Goal: Task Accomplishment & Management: Manage account settings

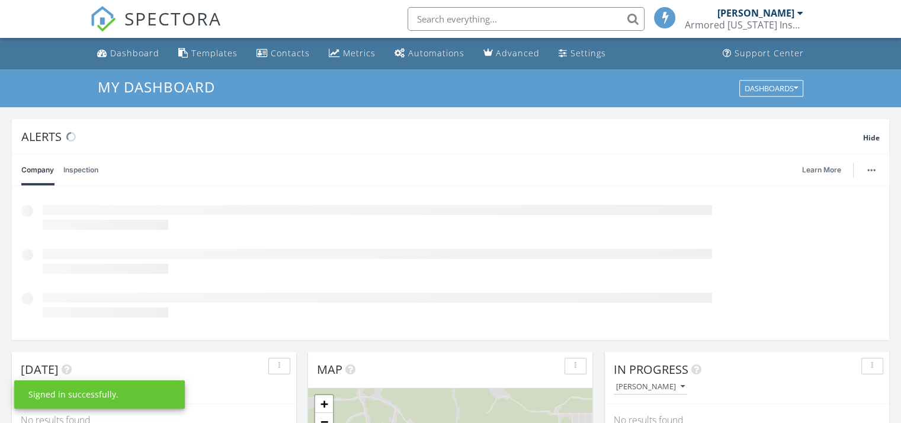
scroll to position [5, 6]
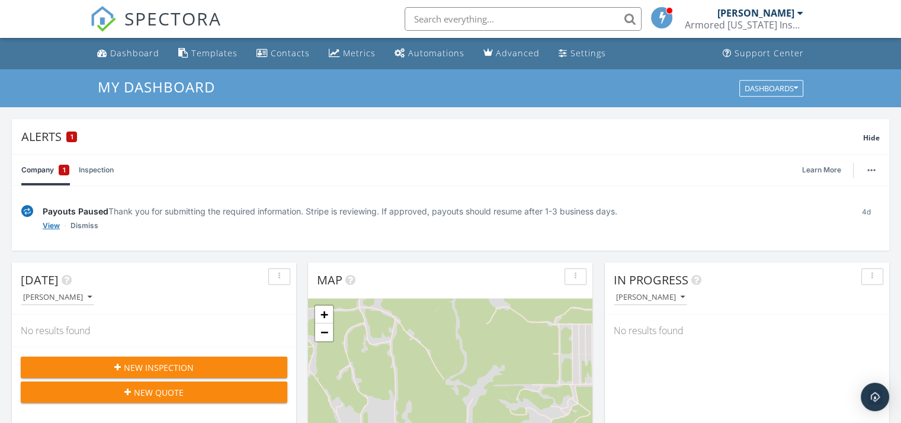
click at [52, 224] on link "View" at bounding box center [51, 226] width 17 height 12
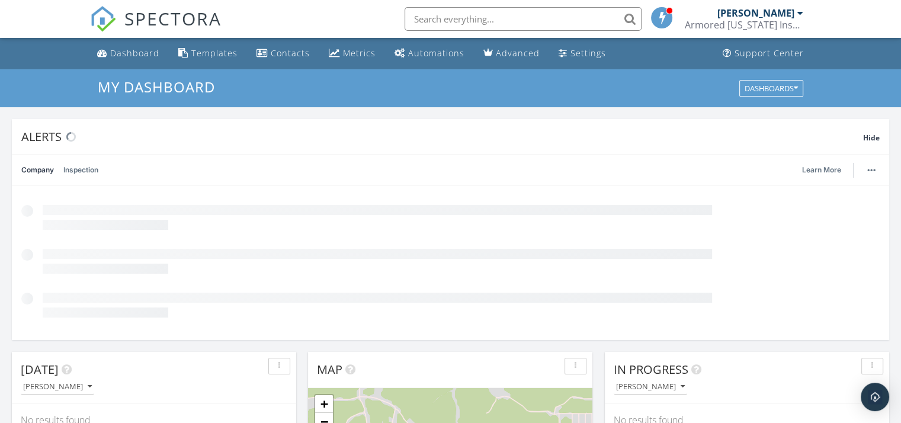
scroll to position [1096, 919]
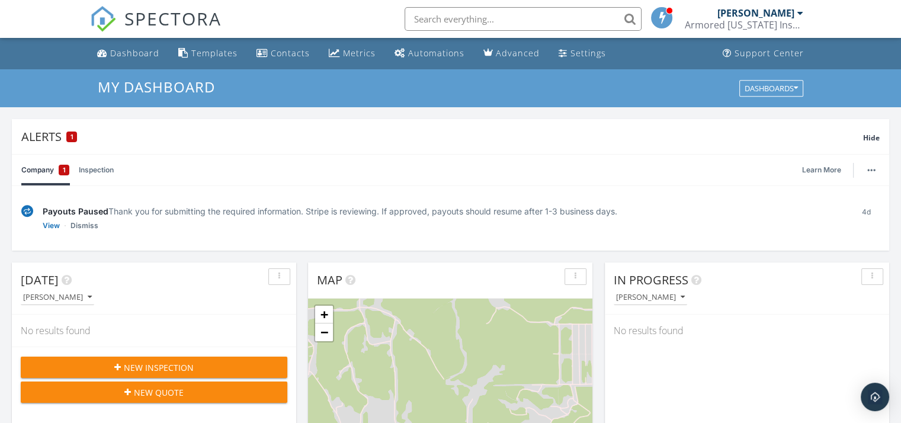
click at [99, 170] on link "Inspection" at bounding box center [96, 170] width 35 height 31
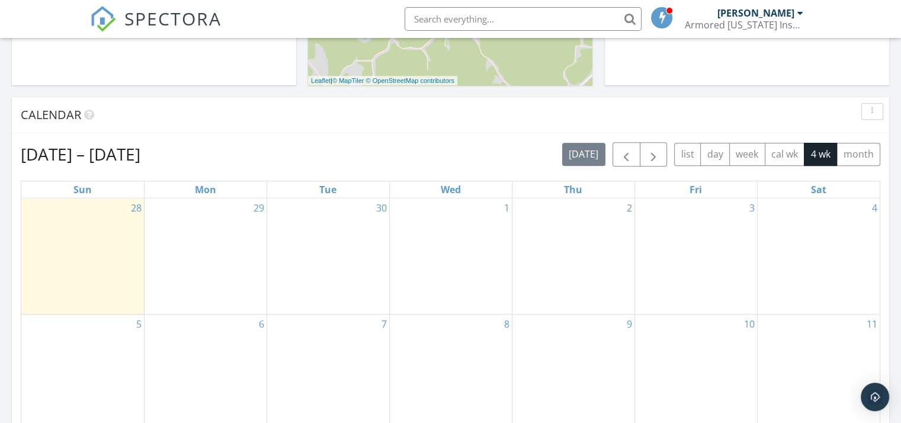
scroll to position [592, 0]
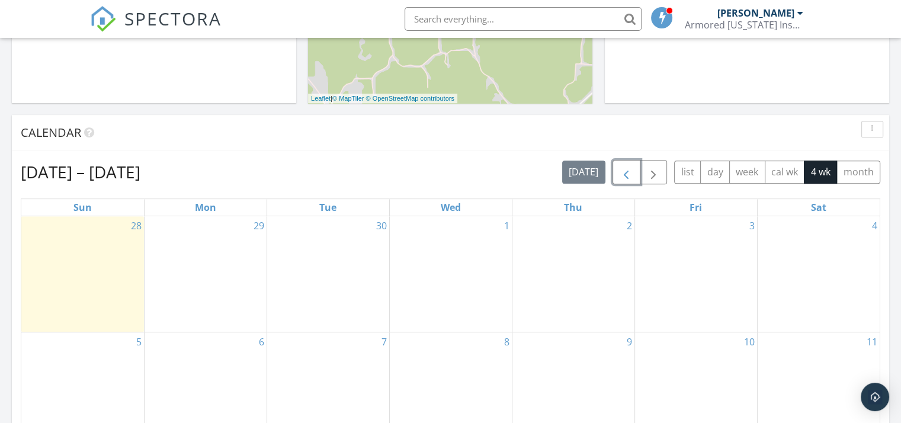
click at [626, 170] on span "button" at bounding box center [626, 172] width 14 height 14
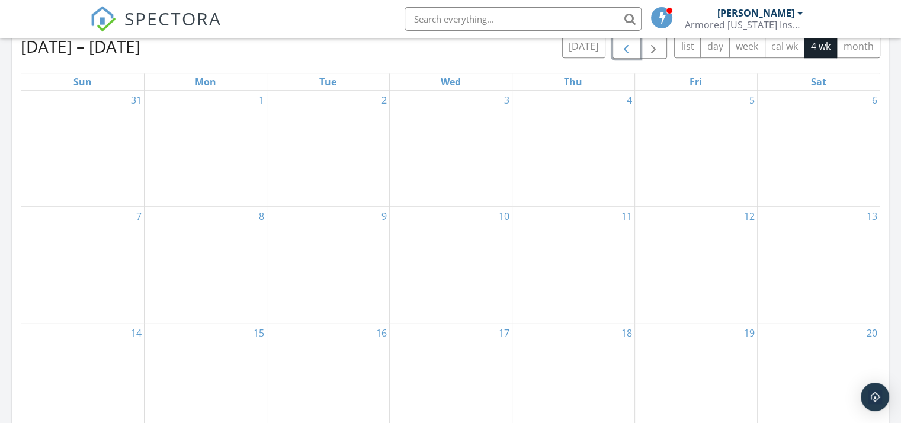
scroll to position [651, 0]
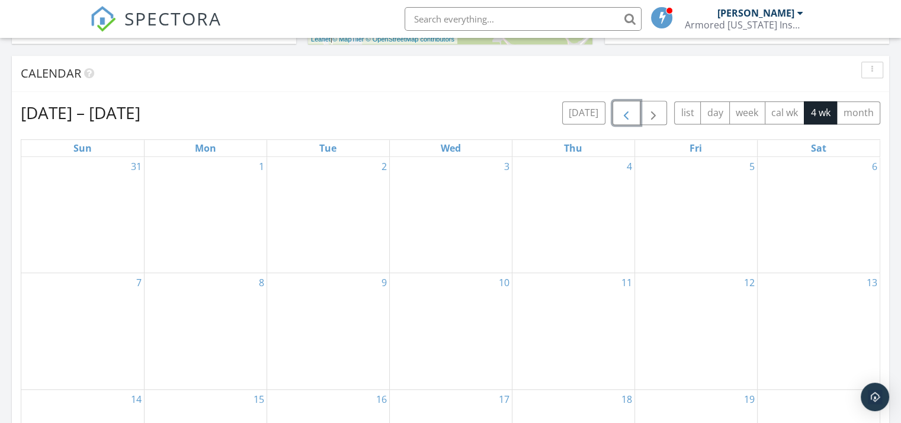
click at [629, 111] on span "button" at bounding box center [626, 113] width 14 height 14
click at [631, 111] on span "button" at bounding box center [626, 113] width 14 height 14
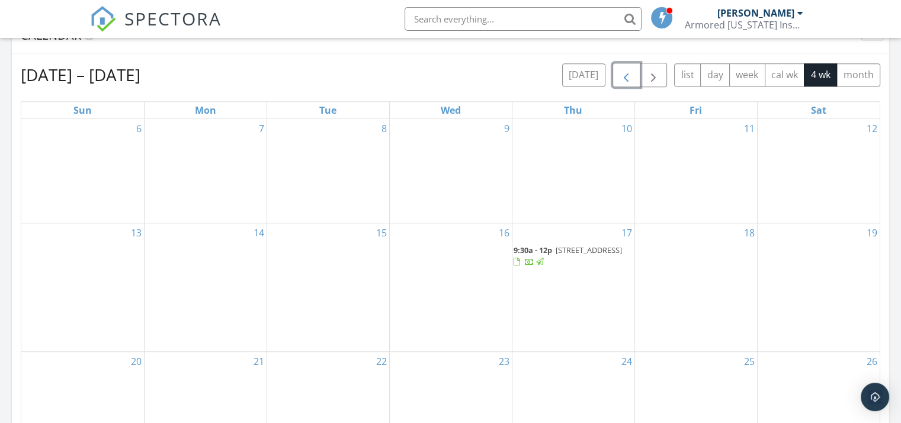
scroll to position [711, 0]
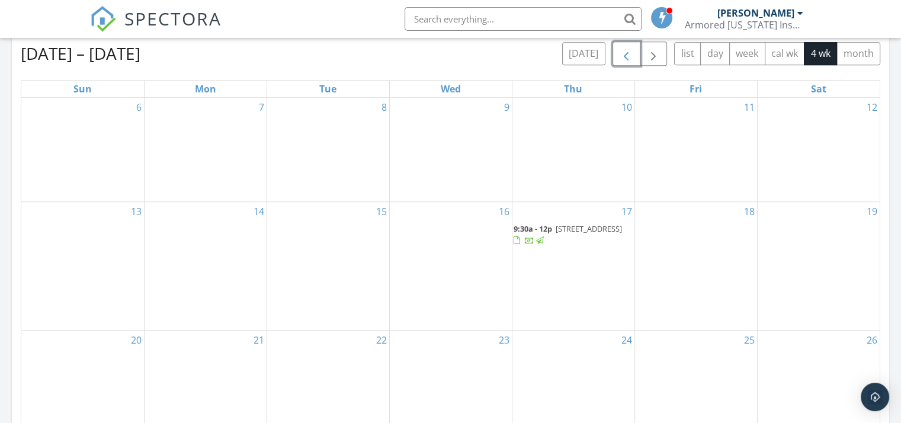
click at [551, 232] on span "9:30a - 12p" at bounding box center [532, 228] width 38 height 11
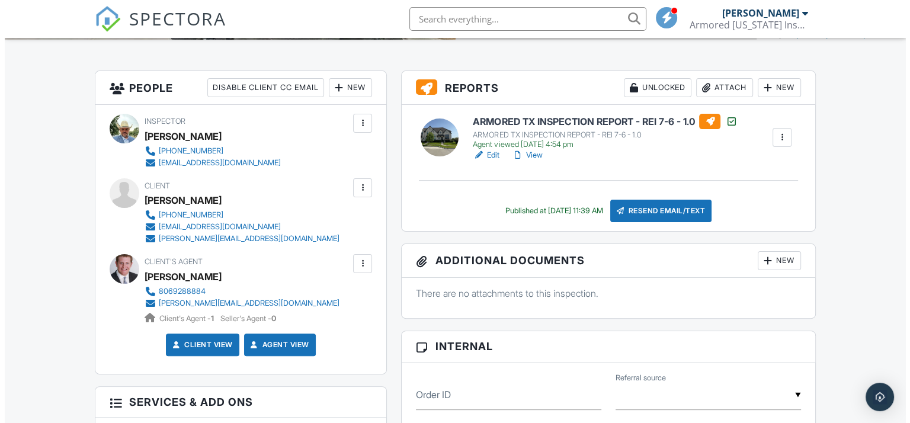
scroll to position [296, 0]
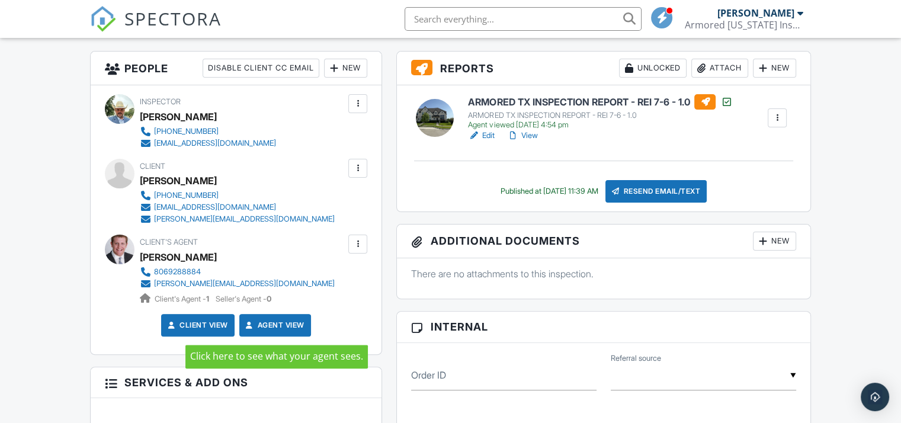
click at [262, 323] on link "Agent View" at bounding box center [273, 325] width 61 height 12
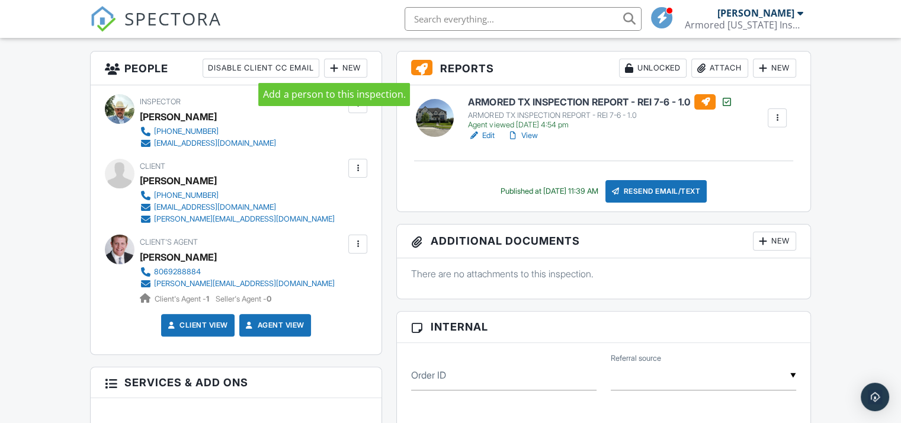
click at [333, 65] on div at bounding box center [334, 68] width 12 height 12
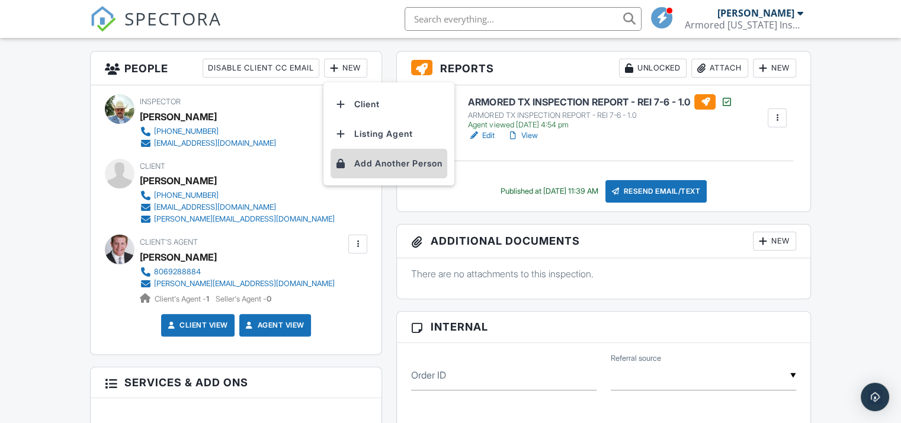
click at [373, 161] on li "Add Another Person" at bounding box center [388, 164] width 117 height 30
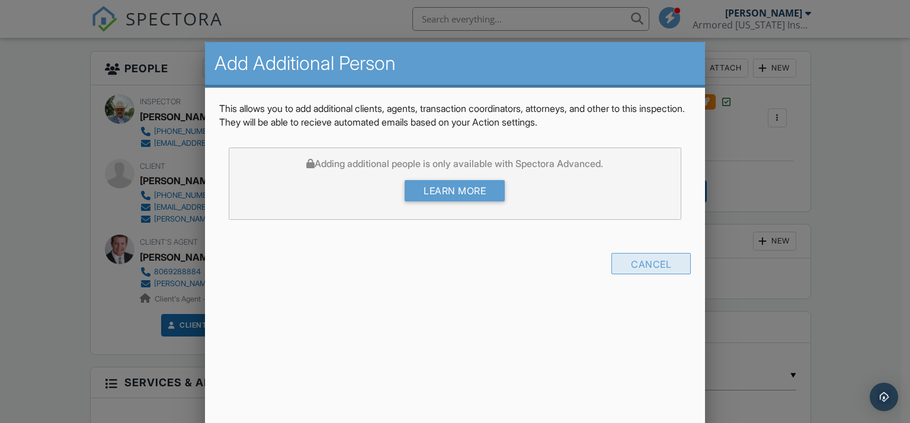
click at [646, 259] on div "Cancel" at bounding box center [650, 263] width 79 height 21
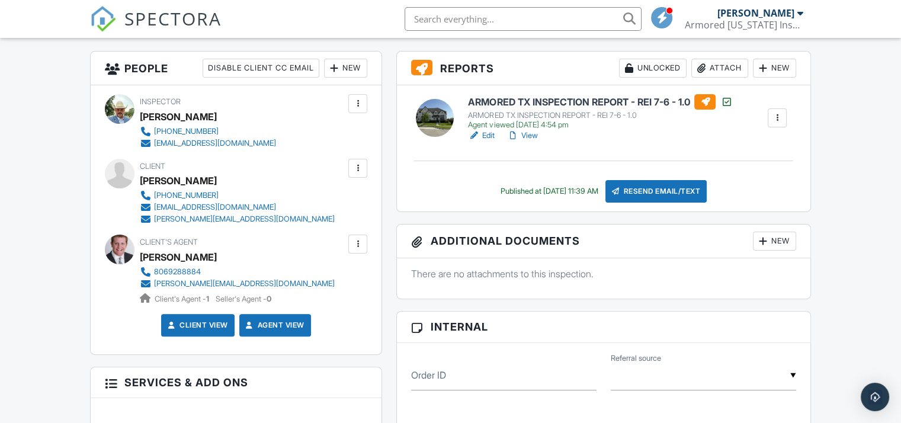
click at [341, 66] on div "New" at bounding box center [345, 68] width 43 height 19
click at [387, 197] on div "People Disable Client CC Email New Client Listing Agent Add Another Person Insp…" at bounding box center [236, 372] width 306 height 643
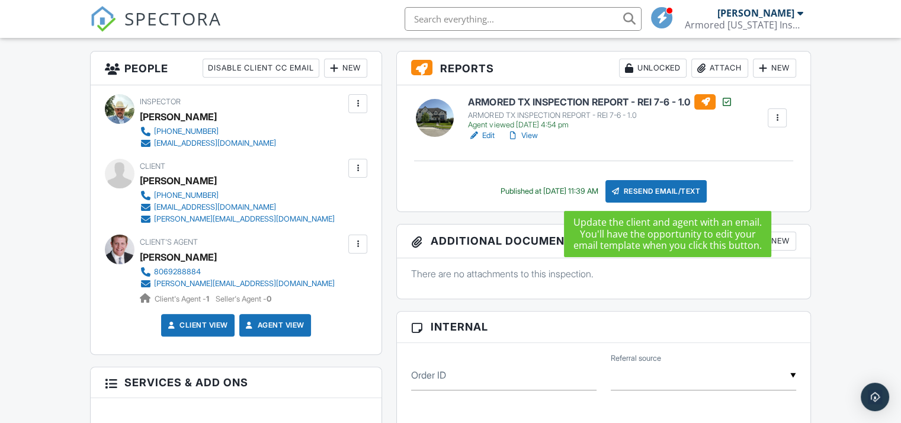
click at [642, 190] on div "Resend Email/Text" at bounding box center [656, 191] width 102 height 23
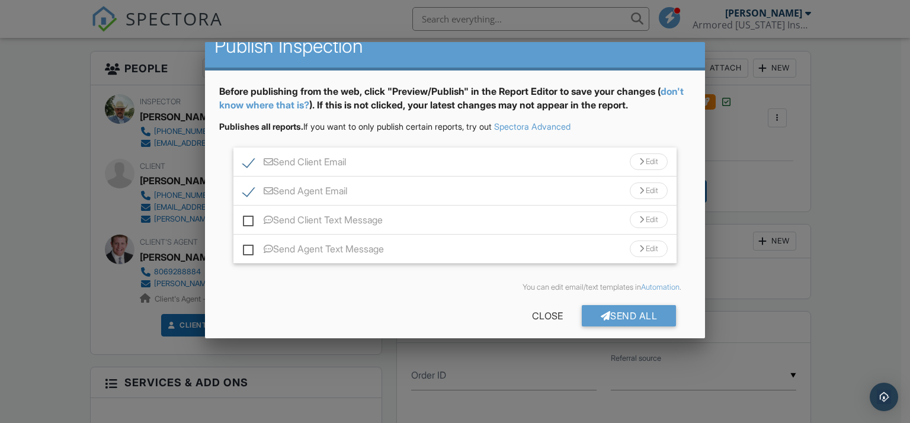
scroll to position [27, 0]
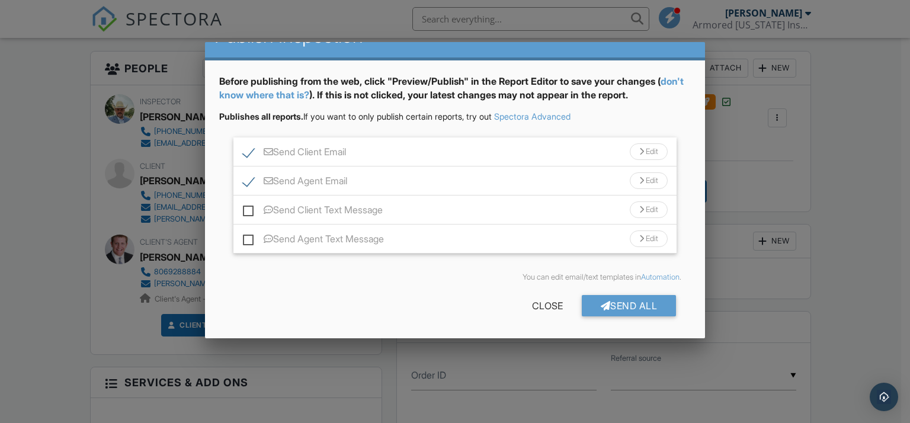
click at [639, 177] on div at bounding box center [641, 181] width 5 height 8
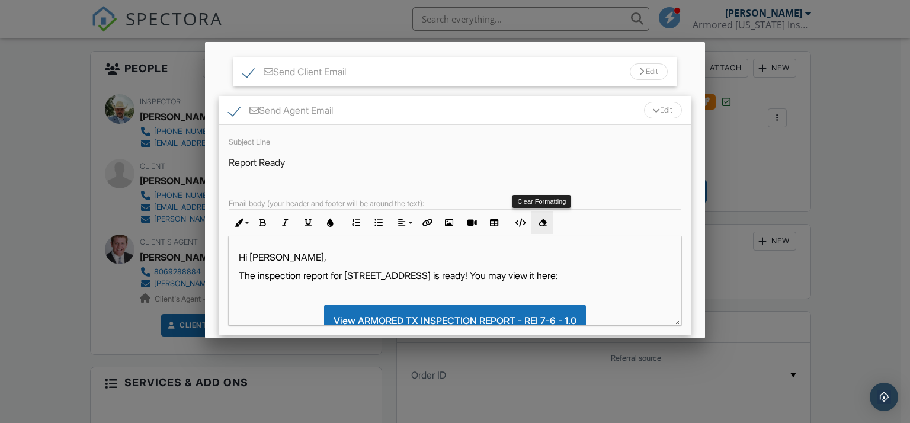
scroll to position [86, 0]
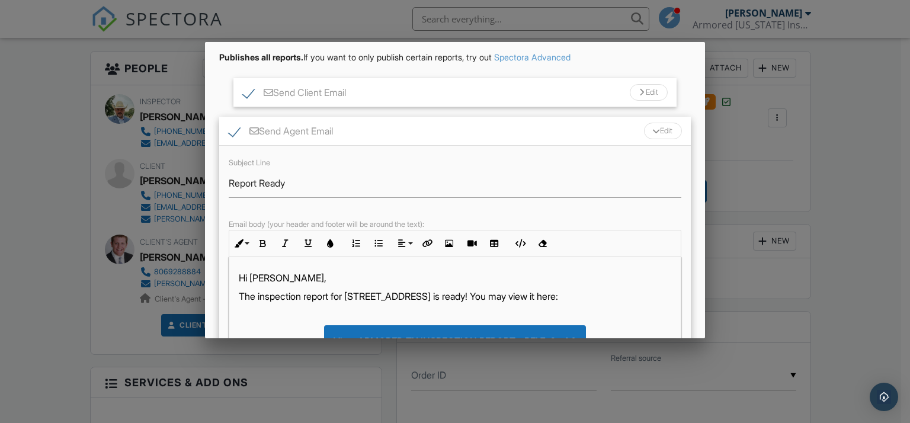
click at [652, 129] on div at bounding box center [656, 131] width 8 height 5
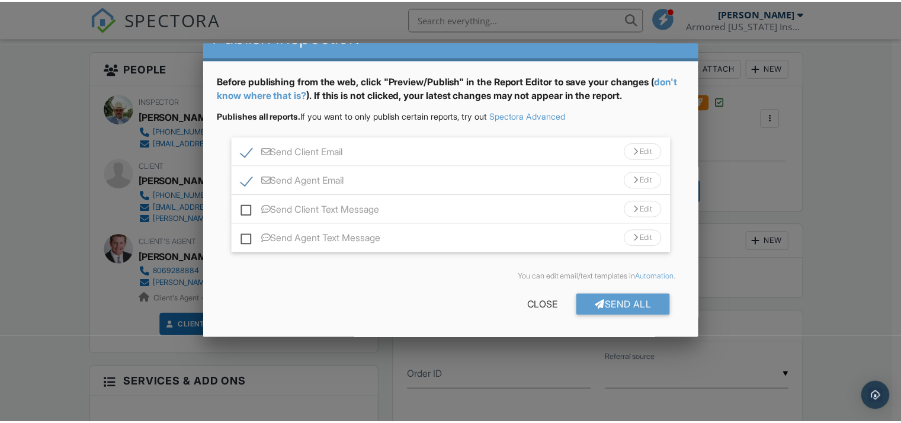
scroll to position [27, 0]
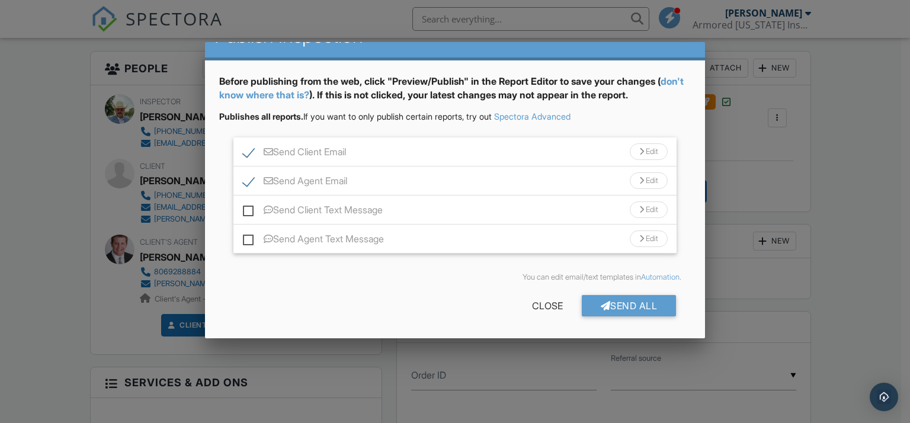
click at [722, 301] on div at bounding box center [455, 205] width 910 height 529
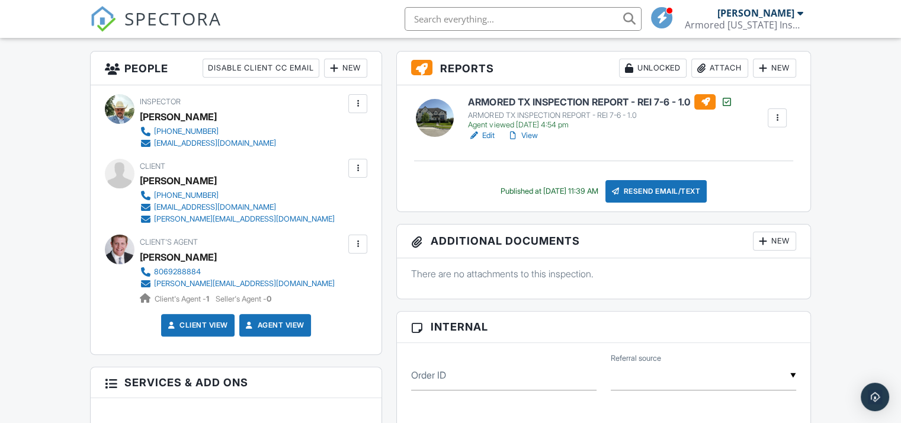
click at [358, 242] on div at bounding box center [358, 244] width 12 height 12
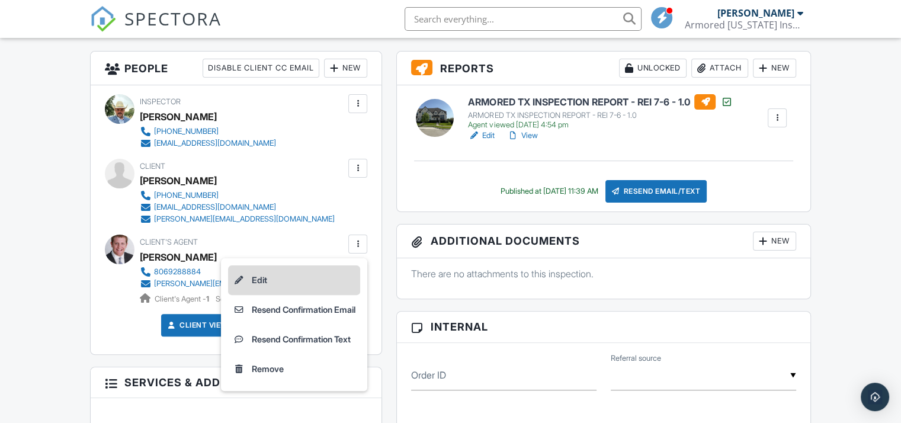
click at [248, 278] on li "Edit" at bounding box center [294, 280] width 132 height 30
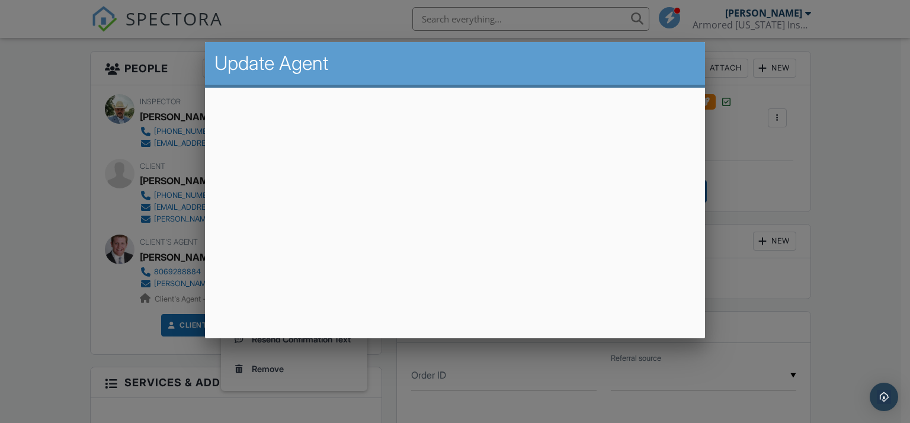
click at [775, 217] on div at bounding box center [455, 205] width 910 height 529
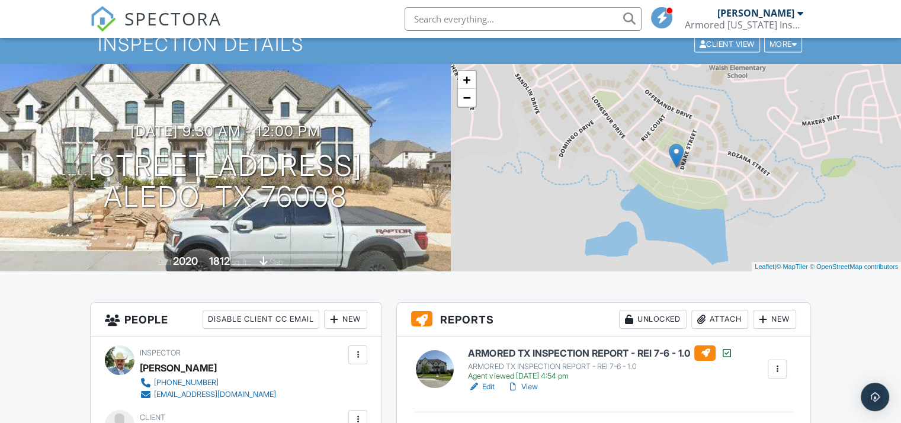
scroll to position [0, 0]
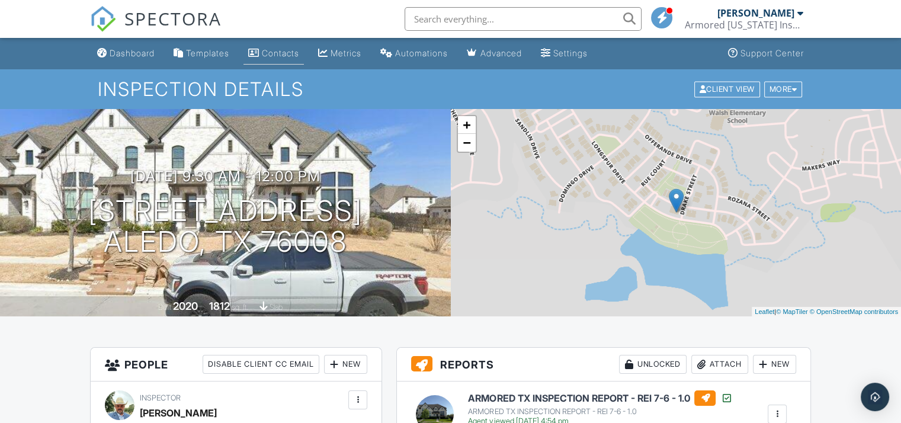
click at [285, 50] on div "Contacts" at bounding box center [280, 53] width 37 height 10
